Goal: Answer question/provide support

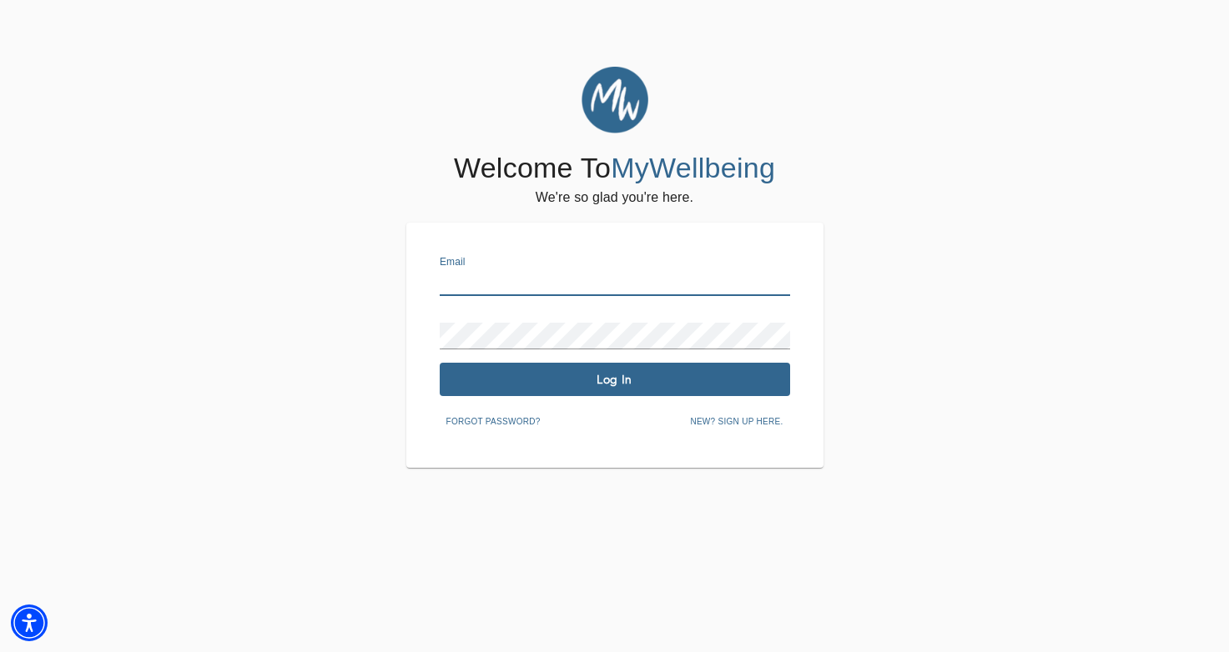
click at [486, 282] on input "text" at bounding box center [615, 282] width 350 height 27
type input "[EMAIL_ADDRESS][DOMAIN_NAME]"
click at [746, 382] on span "Log In" at bounding box center [614, 380] width 337 height 16
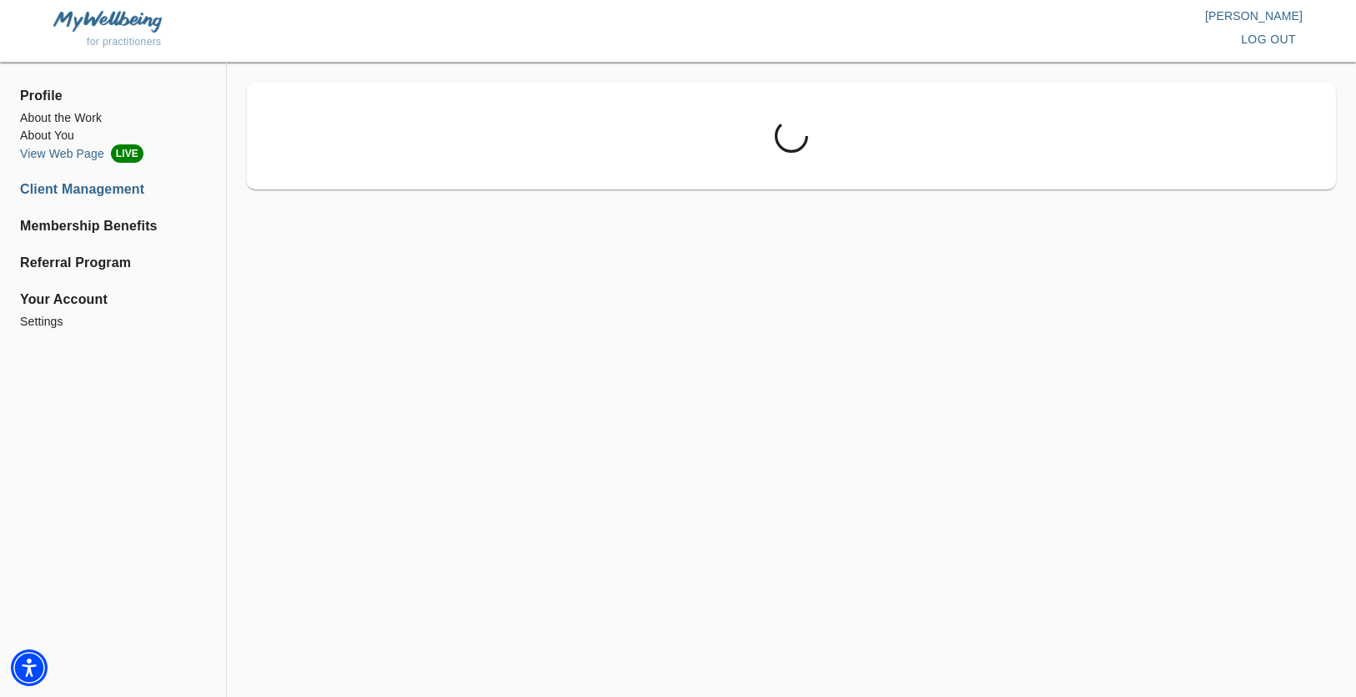
click at [74, 154] on li "View Web Page LIVE" at bounding box center [113, 153] width 186 height 18
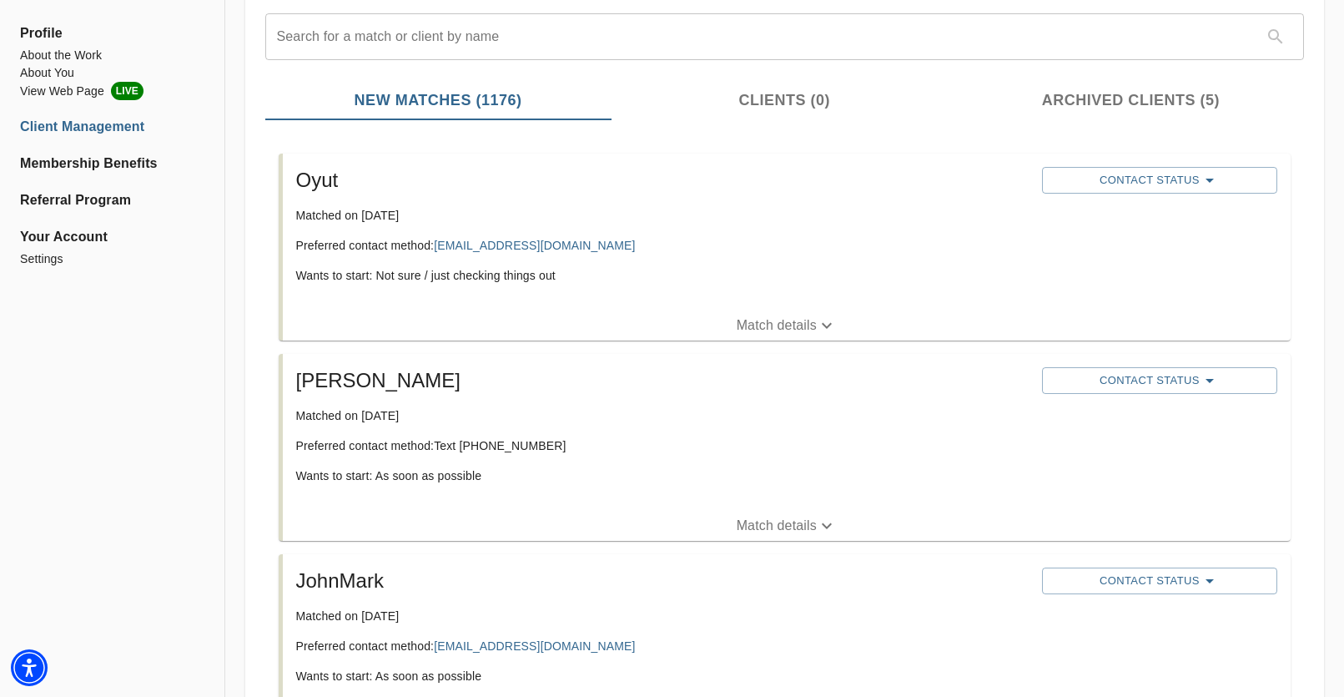
scroll to position [253, 0]
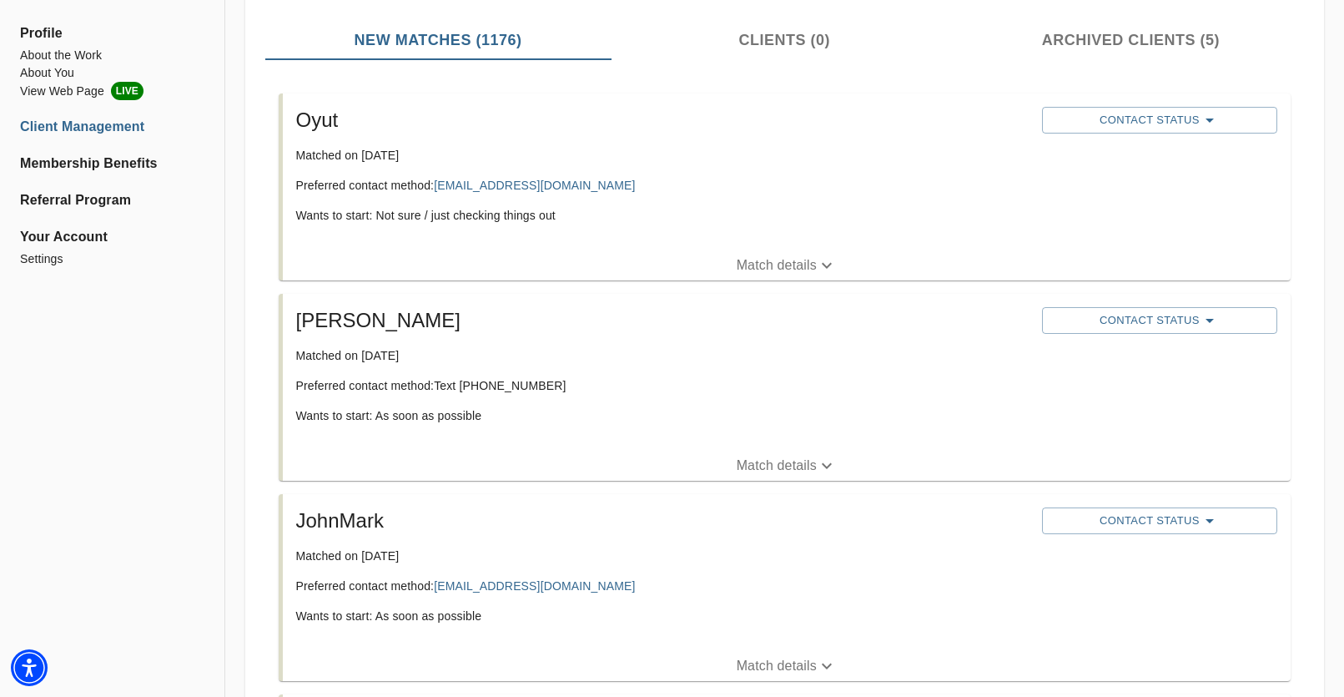
click at [456, 407] on p "Wants to start: As soon as possible" at bounding box center [662, 415] width 732 height 17
click at [769, 466] on p "Match details" at bounding box center [777, 466] width 80 height 20
